Goal: Transaction & Acquisition: Subscribe to service/newsletter

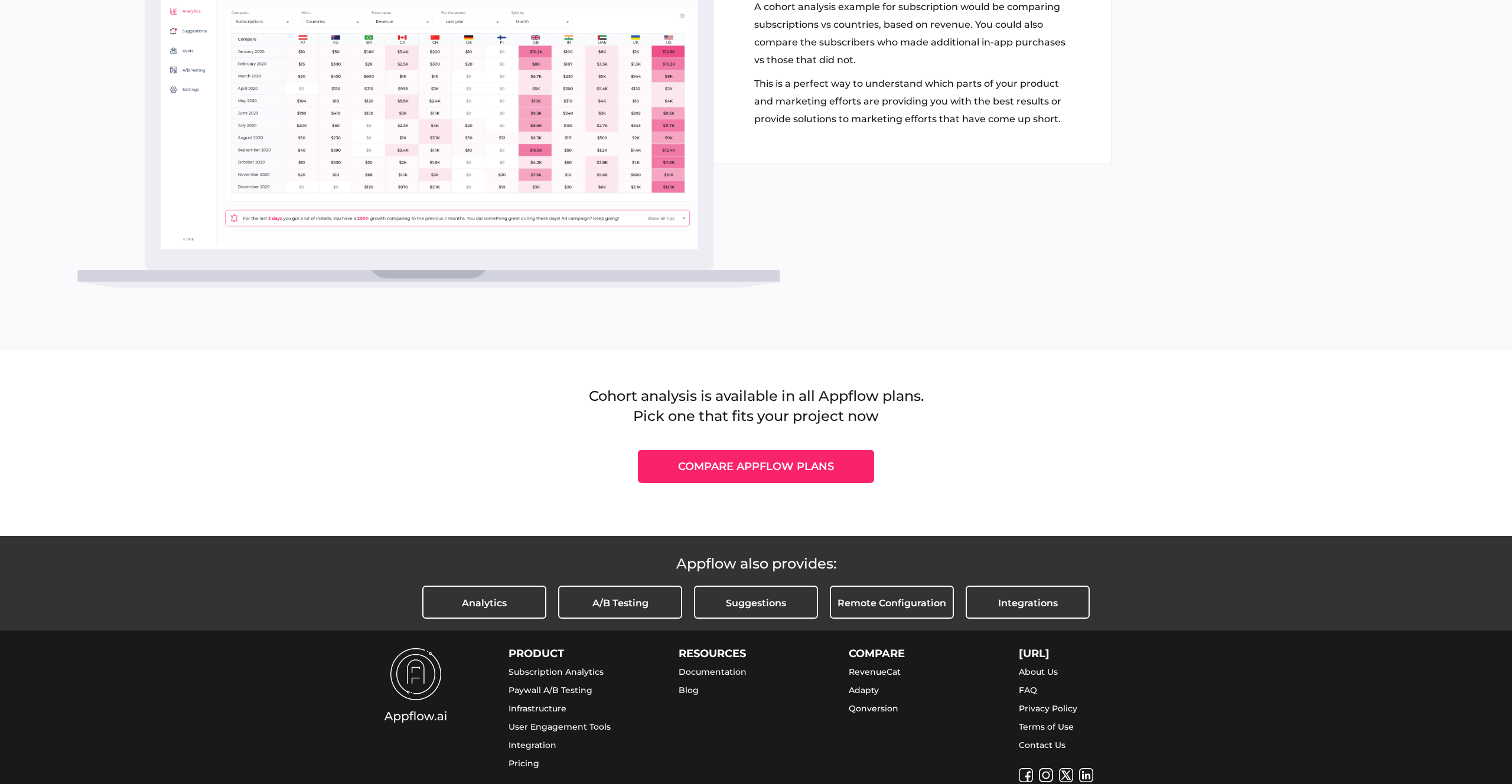
scroll to position [1711, 0]
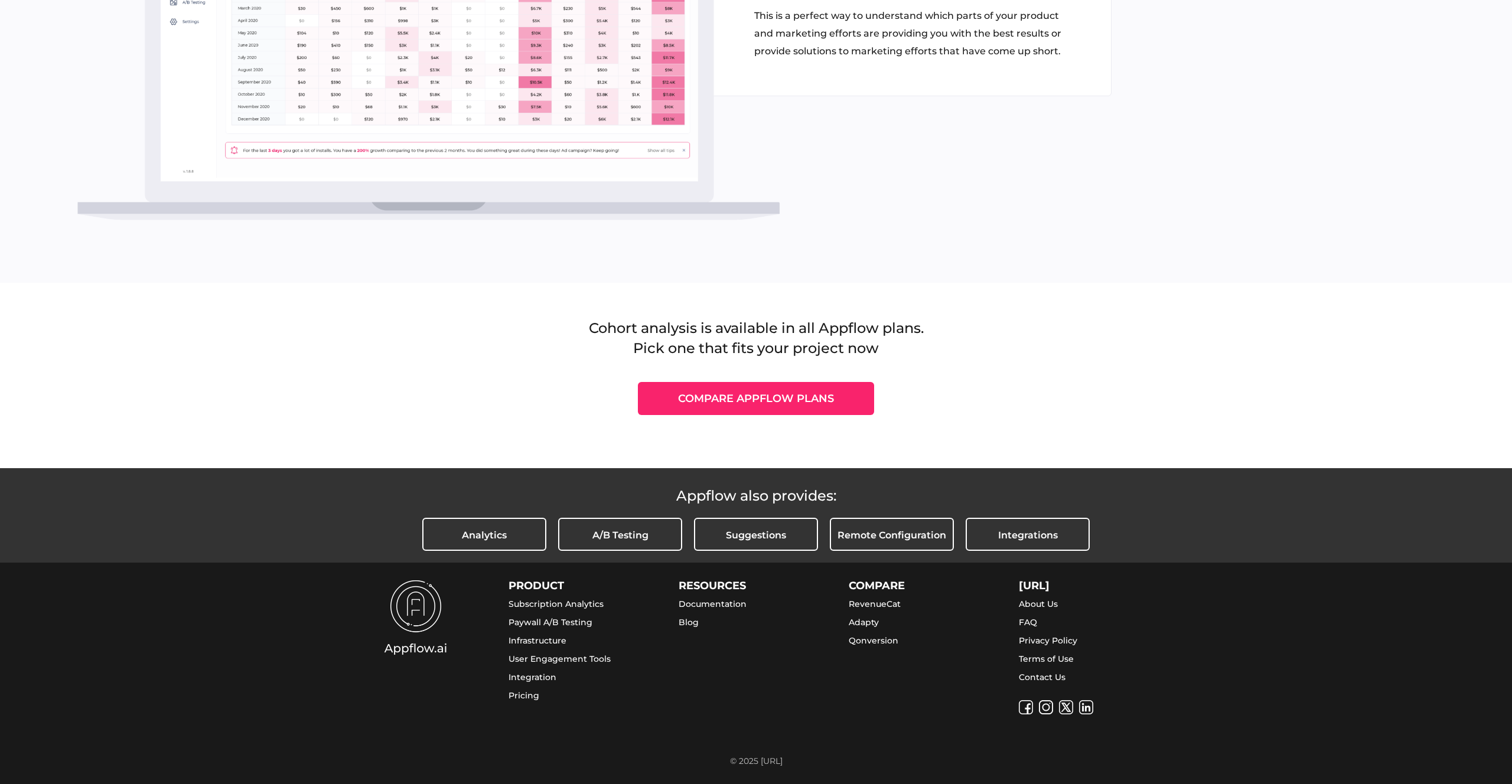
click at [520, 693] on link "Pricing" at bounding box center [523, 695] width 31 height 10
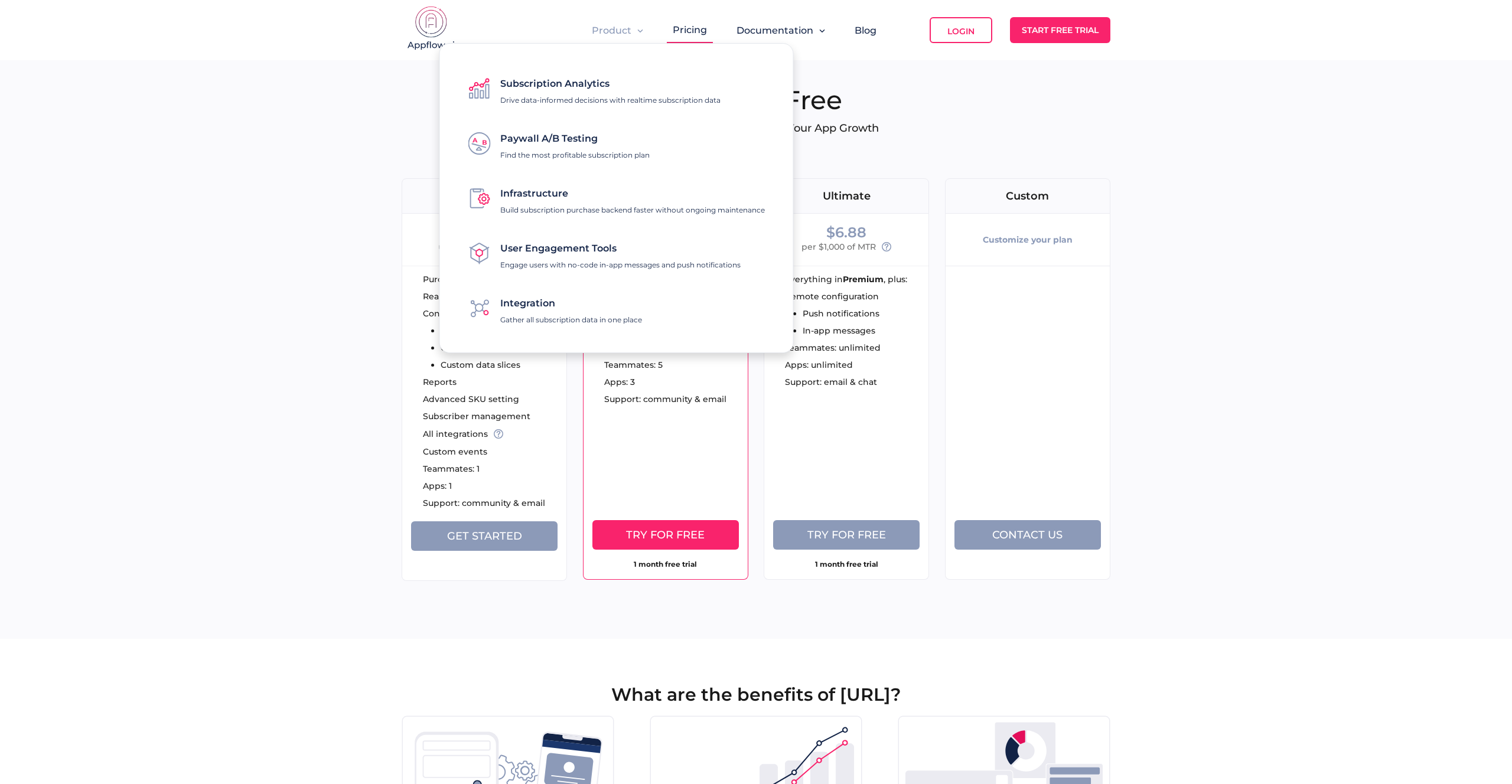
click at [538, 85] on span "Subscription Analytics" at bounding box center [554, 83] width 109 height 11
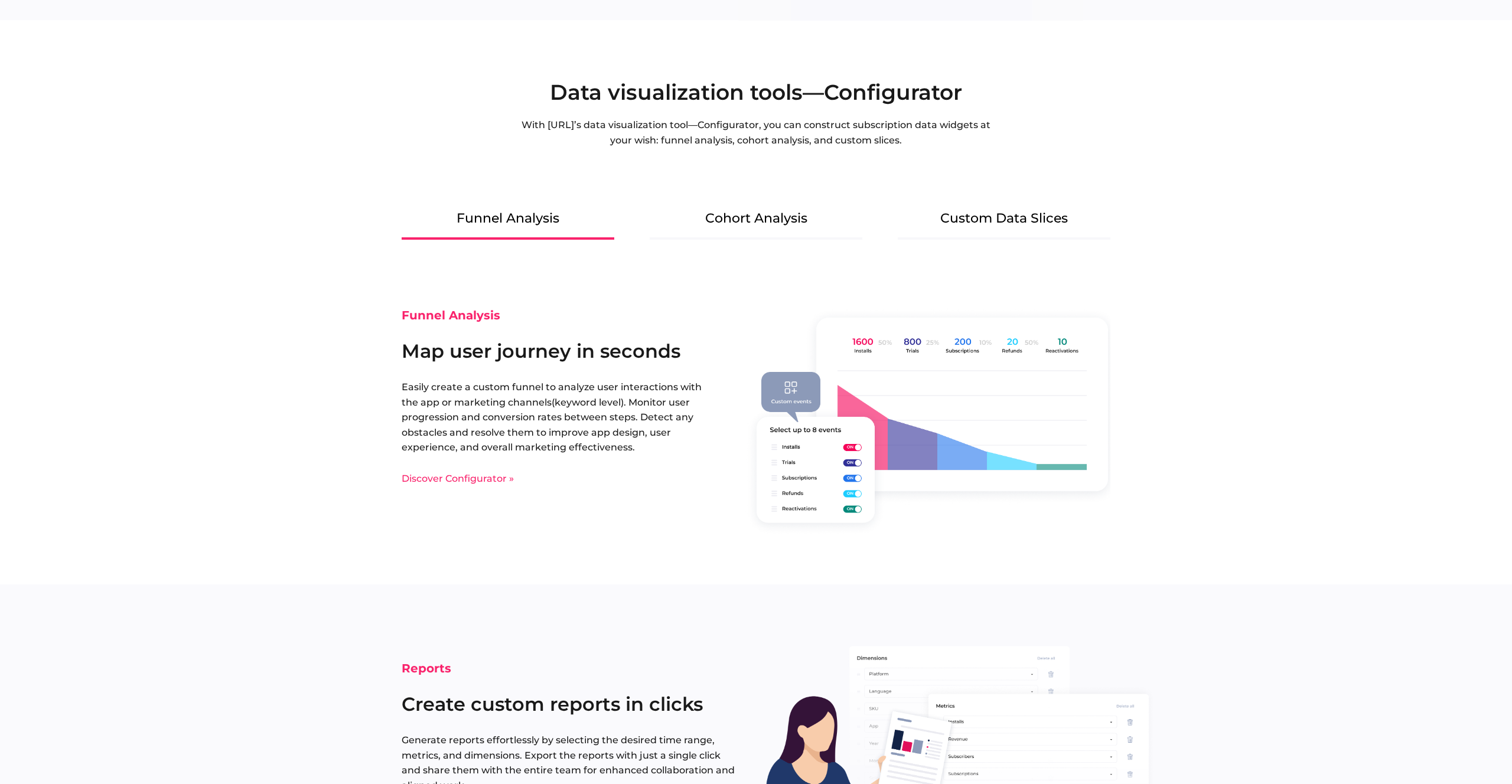
scroll to position [1490, 0]
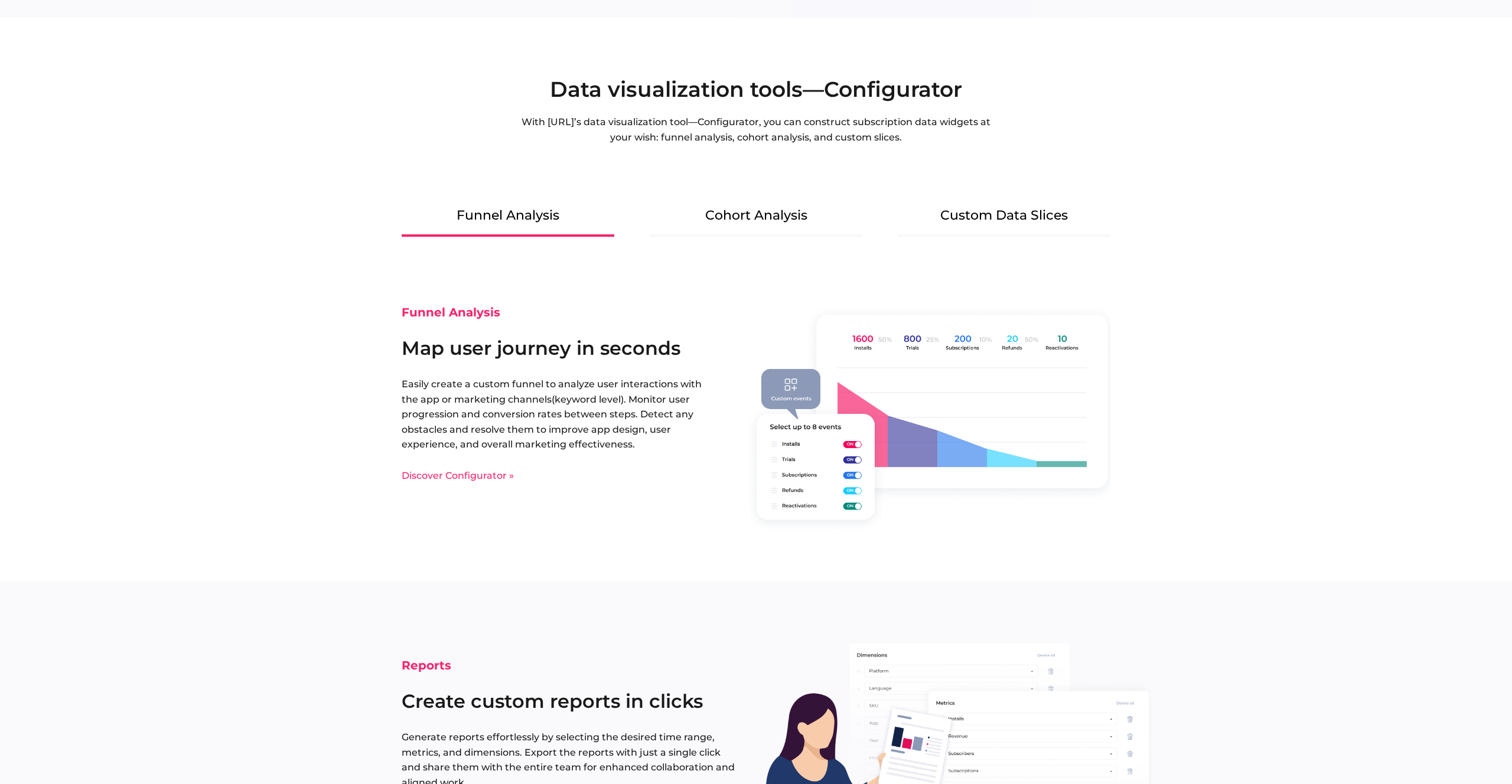
click at [749, 220] on Analysis "Cohort Analysis" at bounding box center [756, 221] width 213 height 33
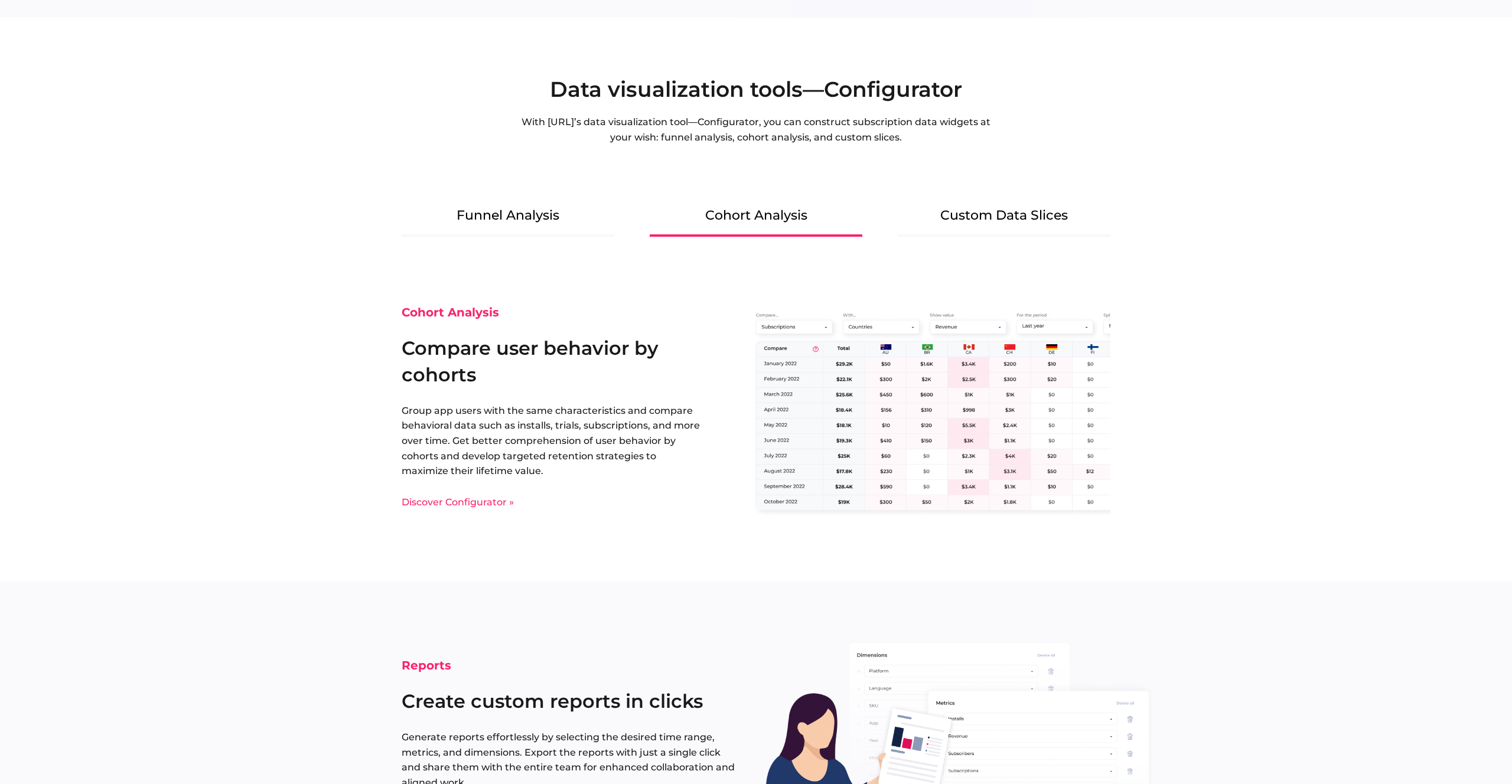
click at [1018, 218] on Slices "Custom Data Slices" at bounding box center [1004, 221] width 213 height 33
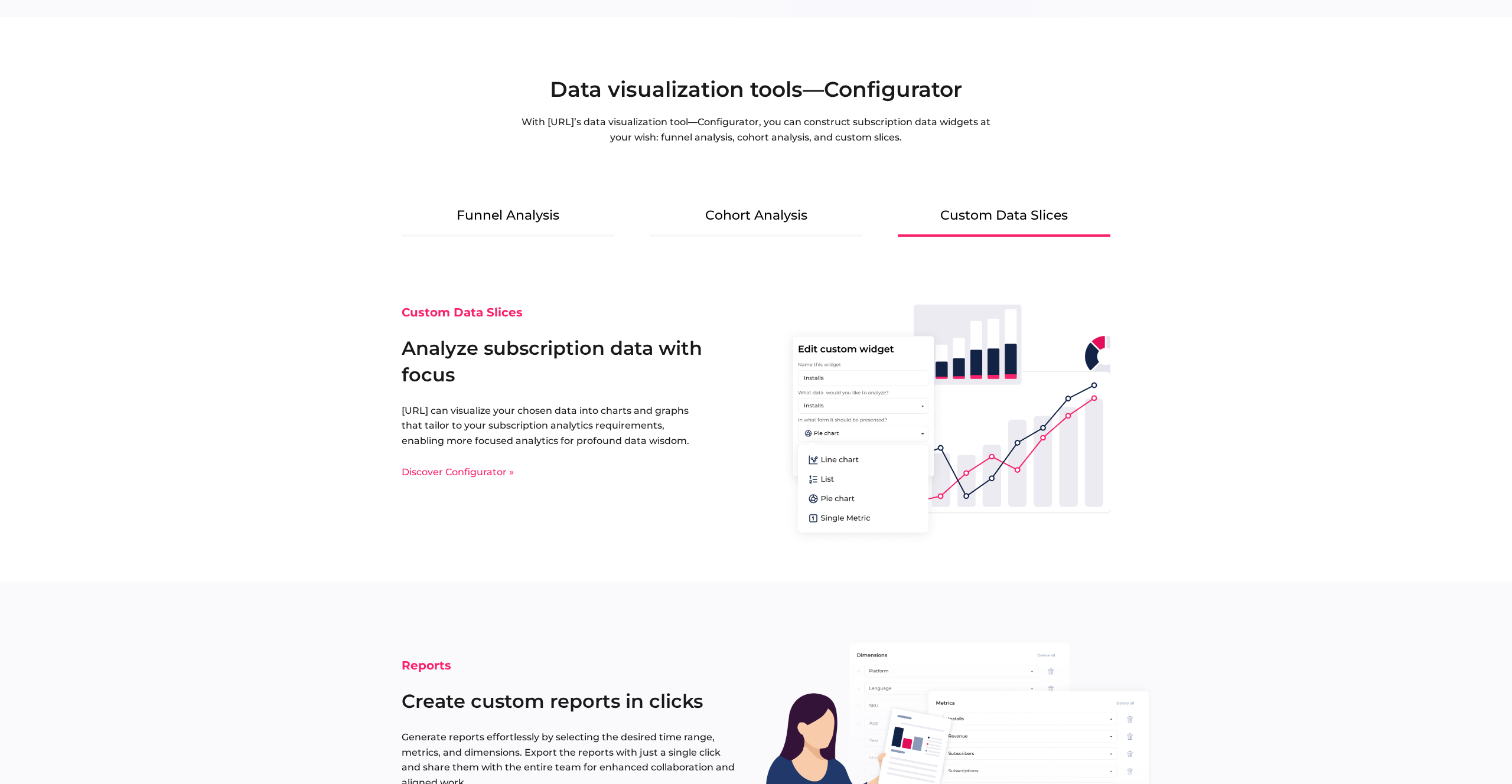
click at [490, 473] on link "Discover Configurator »" at bounding box center [457, 472] width 113 height 11
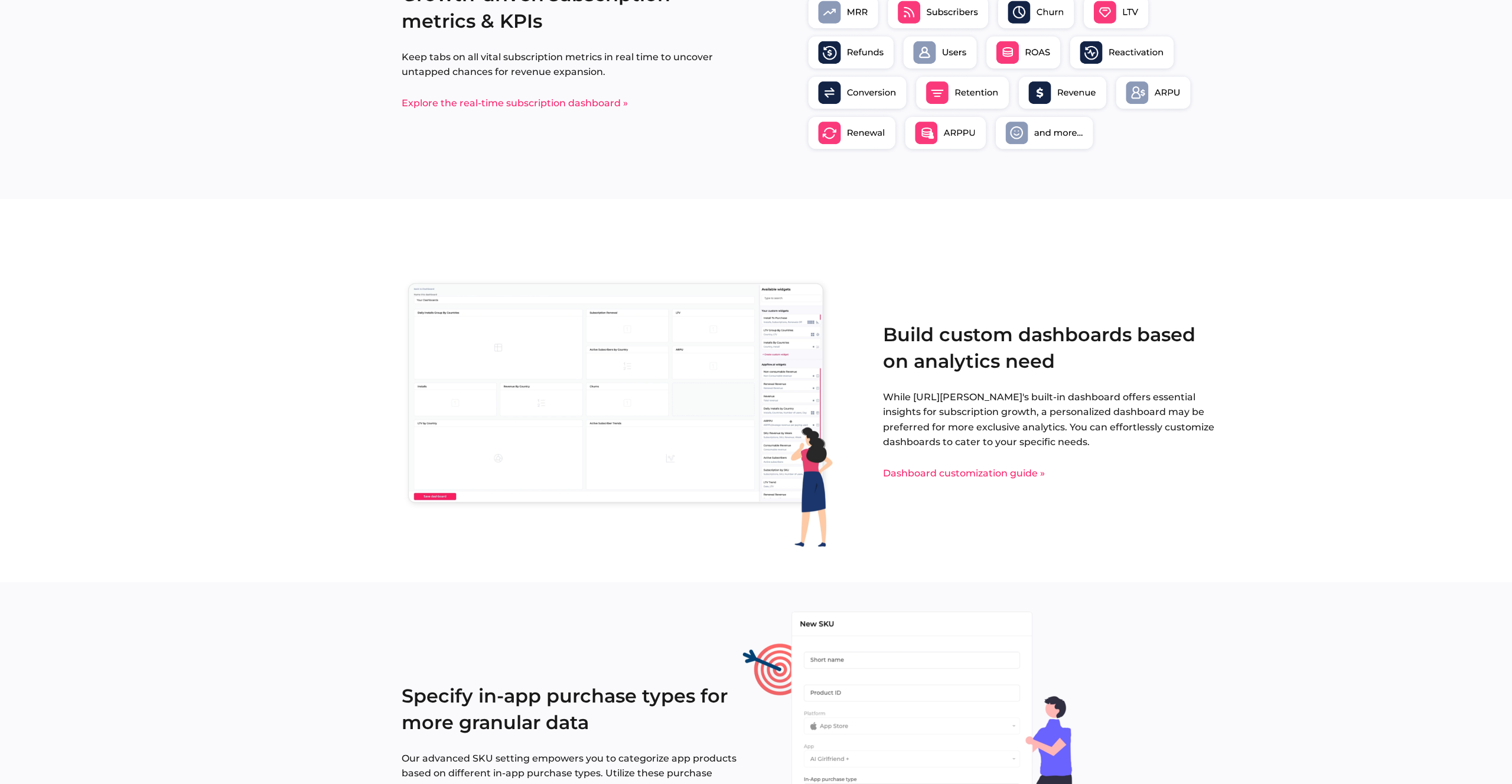
scroll to position [0, 0]
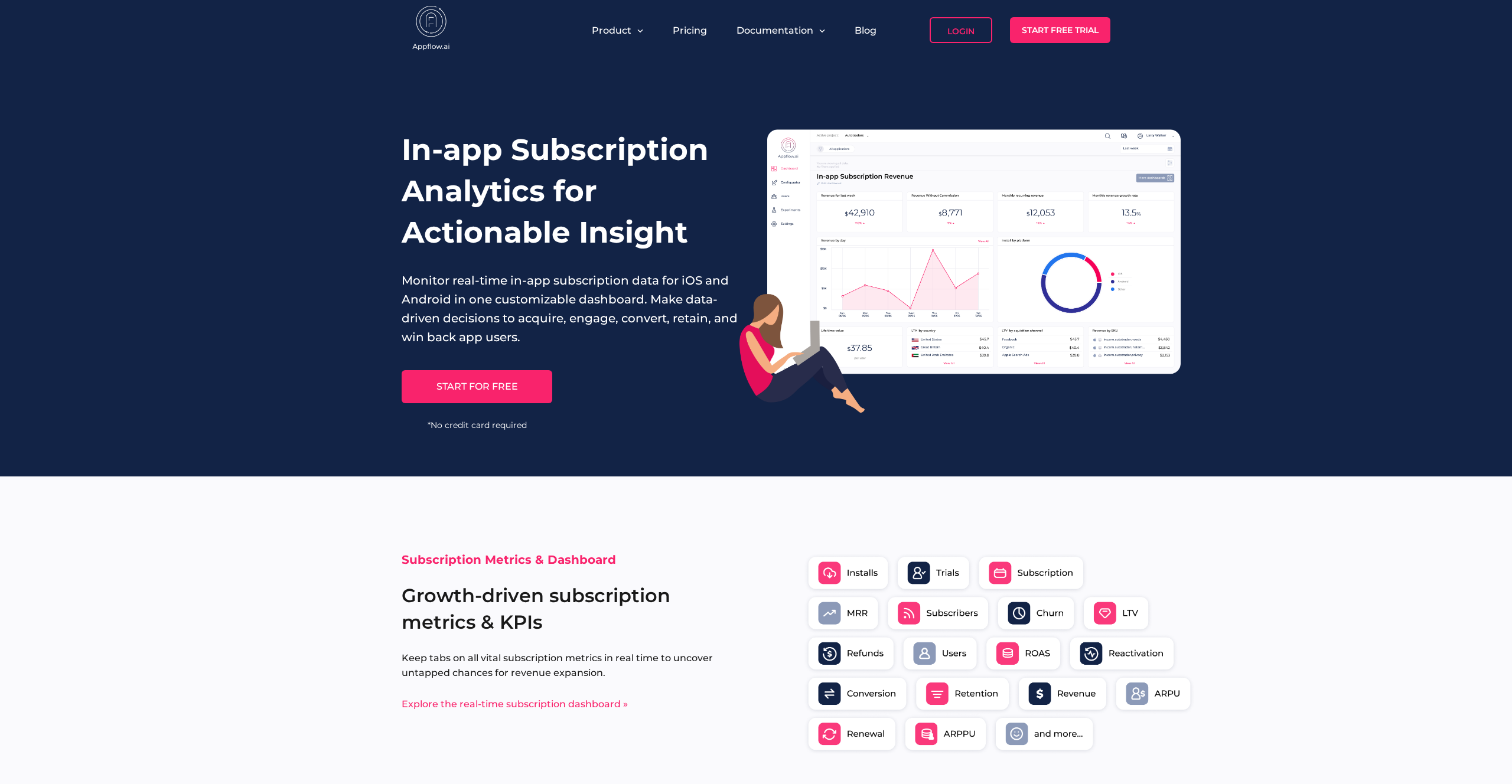
click at [488, 393] on link "START FOR FREE" at bounding box center [476, 386] width 151 height 33
click at [1061, 32] on link "Start Free Trial" at bounding box center [1059, 31] width 100 height 26
